Goal: Transaction & Acquisition: Purchase product/service

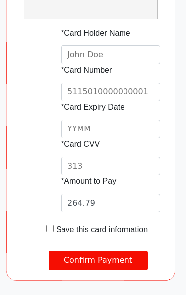
scroll to position [281, 0]
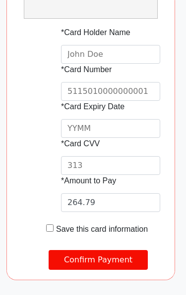
click at [126, 45] on input "text" at bounding box center [110, 54] width 99 height 19
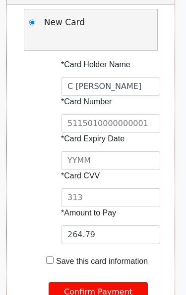
type input "C [PERSON_NAME]"
click at [144, 114] on input "text" at bounding box center [110, 123] width 99 height 19
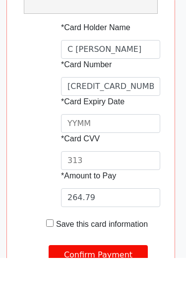
type input "[CREDIT_CARD_NUMBER]"
click at [136, 151] on input "text" at bounding box center [110, 160] width 99 height 19
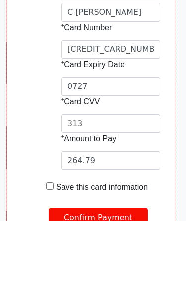
type input "0727"
click at [134, 188] on input "text" at bounding box center [110, 197] width 99 height 19
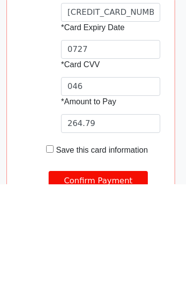
type input "046"
click at [146, 226] on input "264.79" at bounding box center [110, 235] width 99 height 19
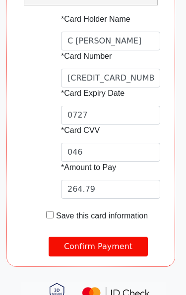
click at [125, 210] on label "Save this card information" at bounding box center [103, 216] width 94 height 12
click at [124, 209] on form "*Card Holder Name [PERSON_NAME] *Card Number [CREDIT_CARD_NUMBER] *Card Expiry …" at bounding box center [98, 134] width 152 height 243
click at [53, 211] on input "checkbox" at bounding box center [49, 214] width 7 height 7
checkbox input "true"
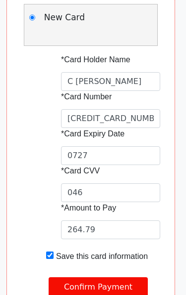
scroll to position [254, 0]
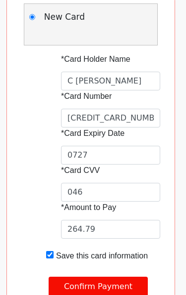
click at [115, 277] on input "Confirm Payment" at bounding box center [97, 287] width 99 height 20
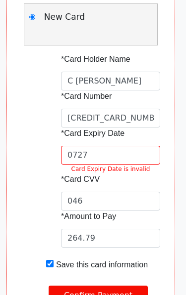
click at [146, 146] on input "0727" at bounding box center [110, 155] width 99 height 19
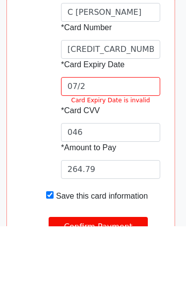
scroll to position [303, 0]
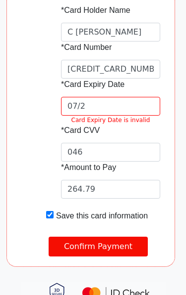
click at [147, 97] on input "07/2" at bounding box center [110, 106] width 99 height 19
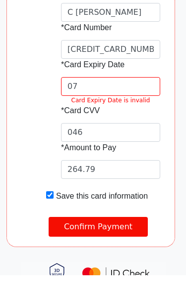
type input "0"
type input "2707"
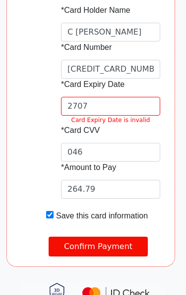
click at [120, 237] on input "Confirm Payment" at bounding box center [97, 247] width 99 height 20
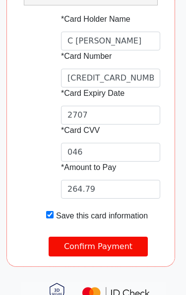
scroll to position [0, 0]
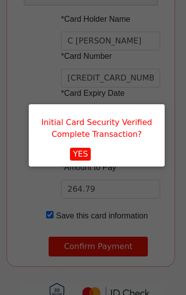
click at [91, 154] on button "YES" at bounding box center [80, 154] width 21 height 13
